Goal: Information Seeking & Learning: Learn about a topic

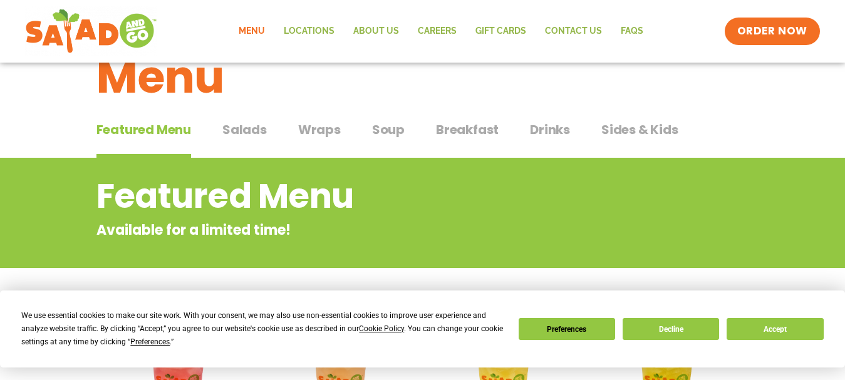
scroll to position [55, 0]
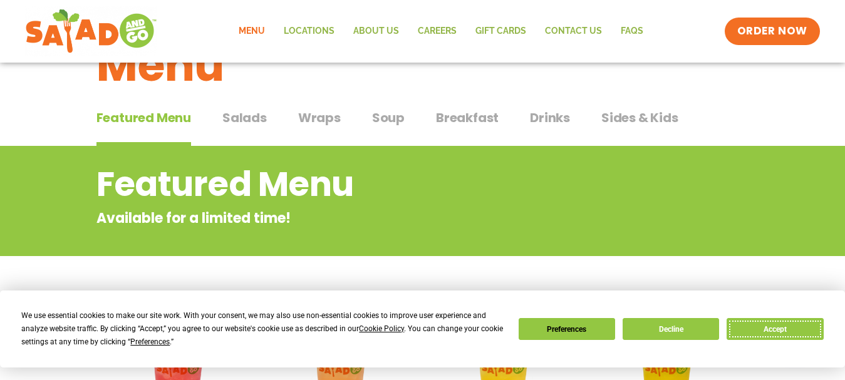
click at [731, 330] on button "Accept" at bounding box center [774, 329] width 96 height 22
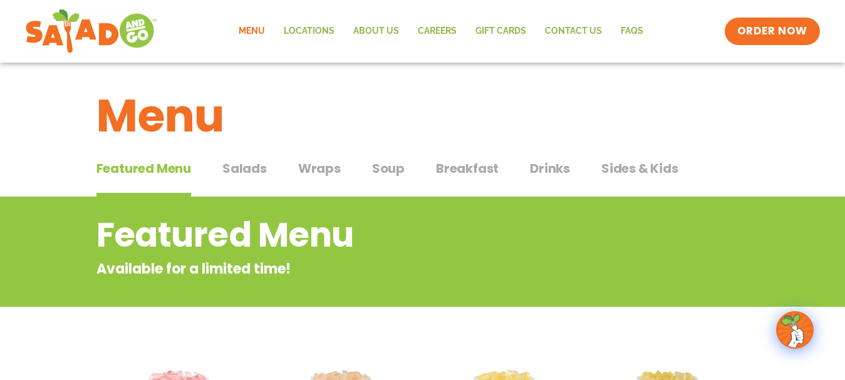
scroll to position [0, 0]
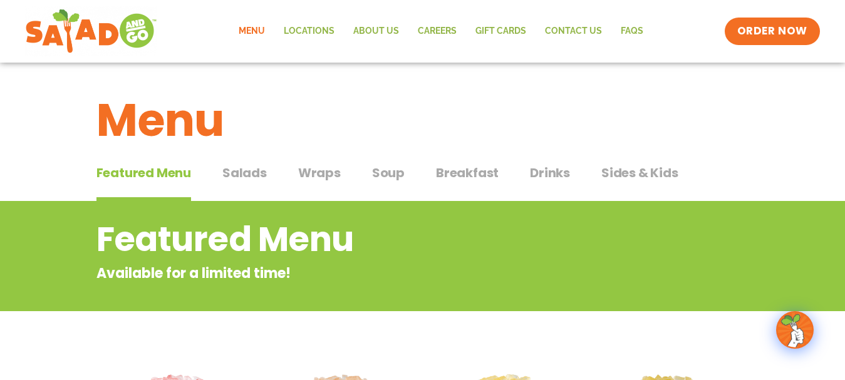
click at [245, 177] on span "Salads" at bounding box center [244, 172] width 44 height 19
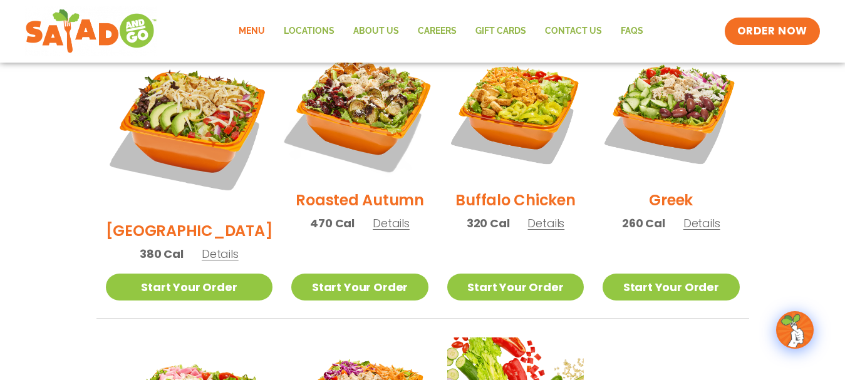
scroll to position [626, 0]
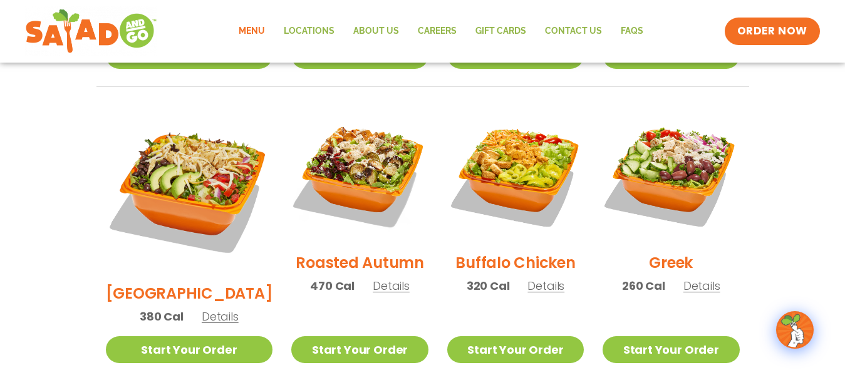
click at [208, 309] on span "Details" at bounding box center [220, 317] width 37 height 16
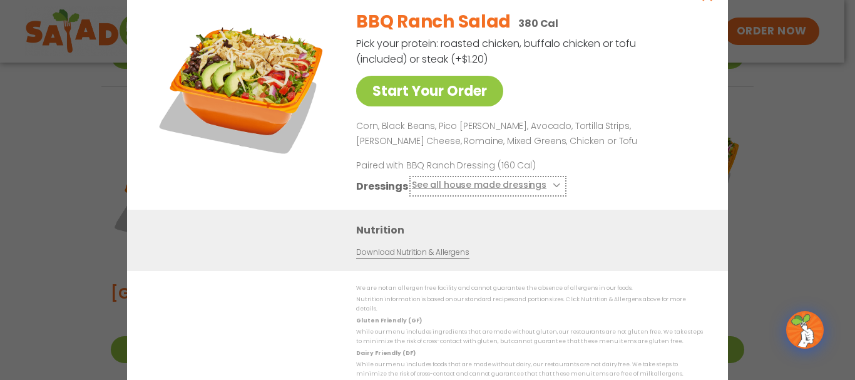
click at [553, 187] on icon at bounding box center [555, 185] width 5 height 5
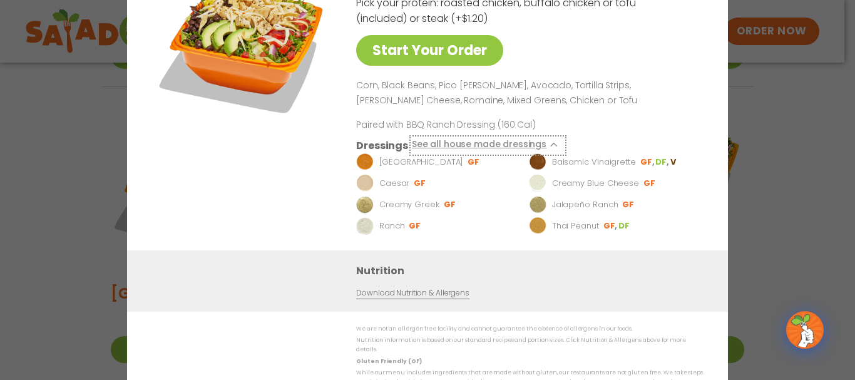
click at [558, 150] on button "See all house made dressings" at bounding box center [488, 145] width 152 height 16
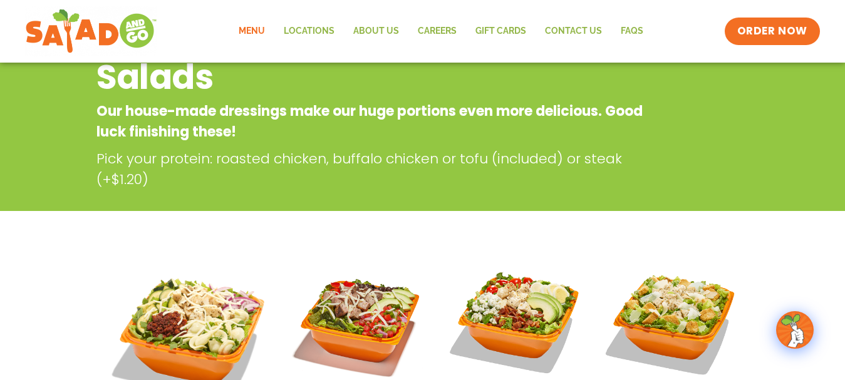
scroll to position [0, 0]
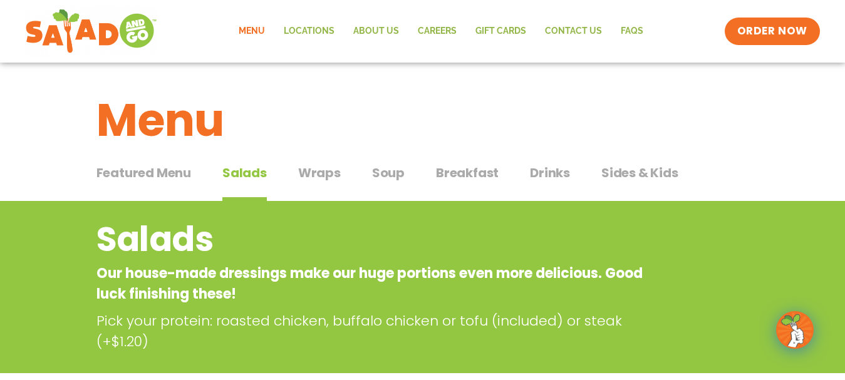
click at [178, 164] on span "Featured Menu" at bounding box center [143, 172] width 95 height 19
